Goal: Find specific page/section: Find specific page/section

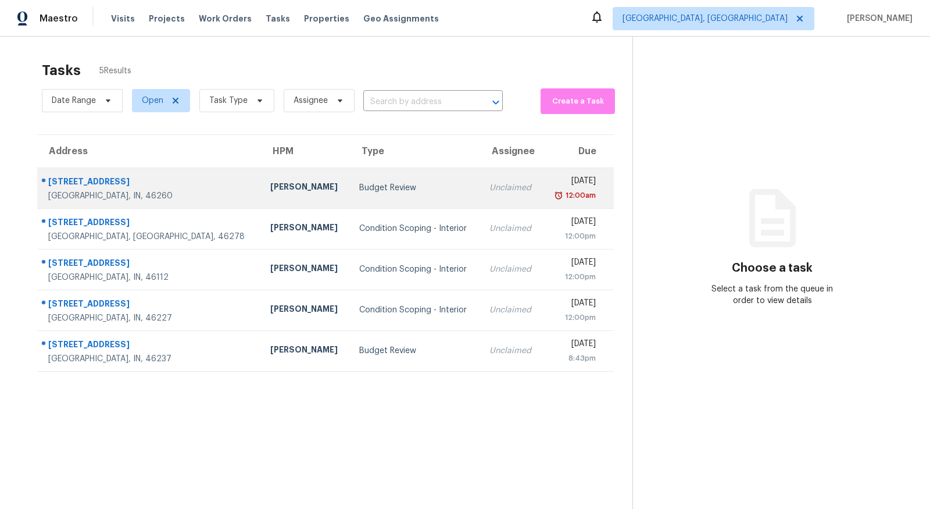
click at [81, 177] on div "7459 Harcourt Rd" at bounding box center [149, 183] width 203 height 15
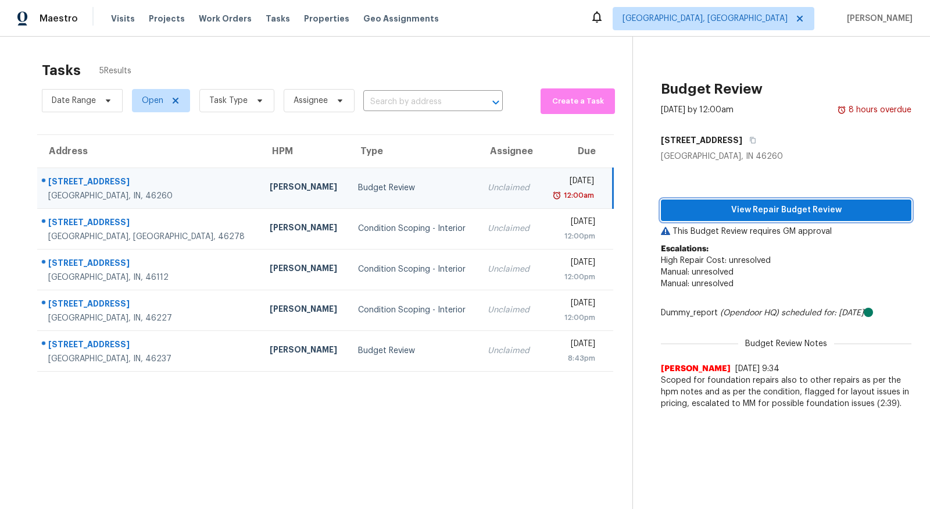
click at [753, 216] on span "View Repair Budget Review" at bounding box center [786, 210] width 232 height 15
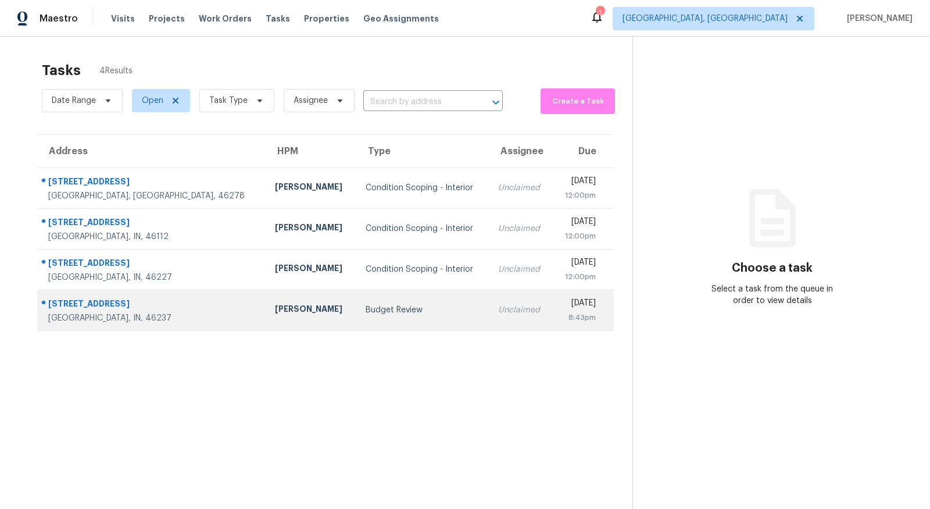
click at [99, 309] on div "5363 Padre Ln" at bounding box center [152, 305] width 208 height 15
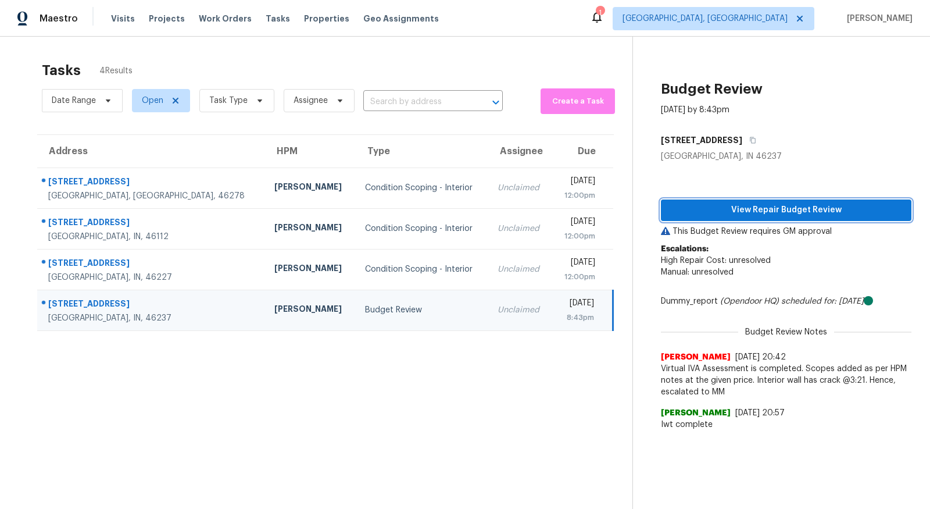
click at [845, 210] on span "View Repair Budget Review" at bounding box center [786, 210] width 232 height 15
